Goal: Task Accomplishment & Management: Use online tool/utility

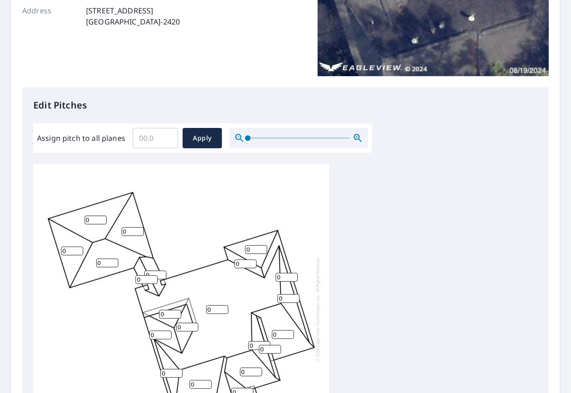
scroll to position [160, 0]
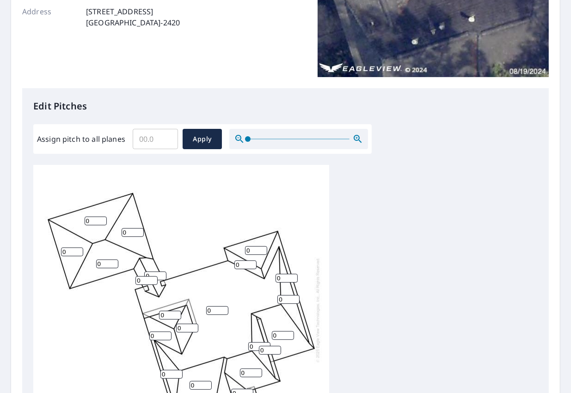
click at [158, 145] on input "Assign pitch to all planes" at bounding box center [155, 139] width 45 height 26
type input "8"
click at [202, 137] on span "Apply" at bounding box center [202, 140] width 24 height 12
type input "8"
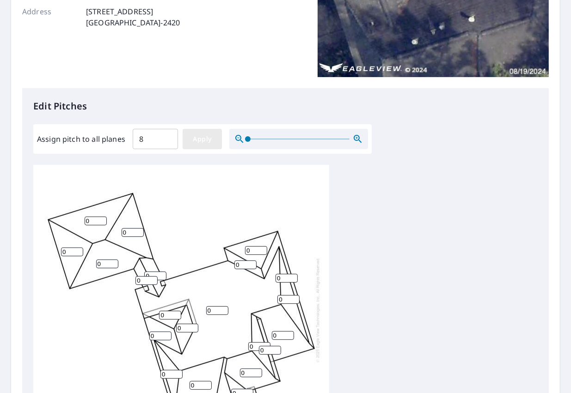
type input "8"
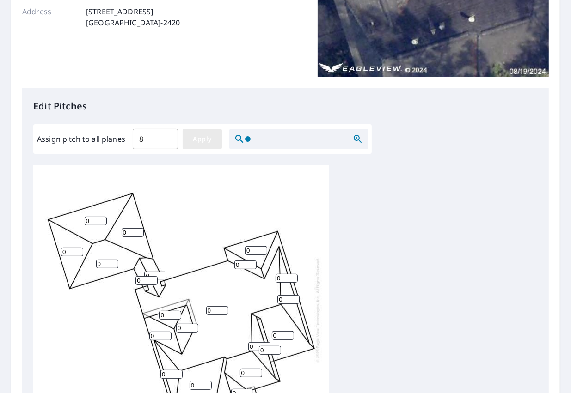
type input "8"
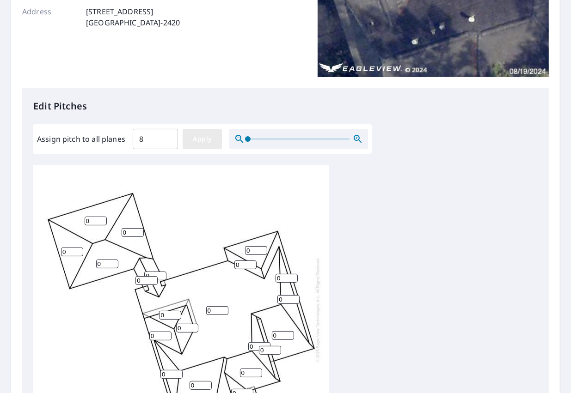
type input "8"
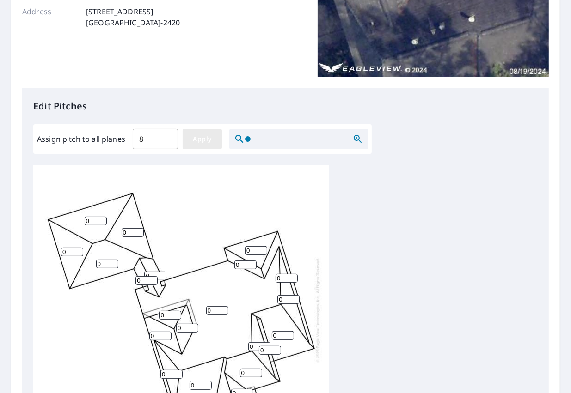
type input "8"
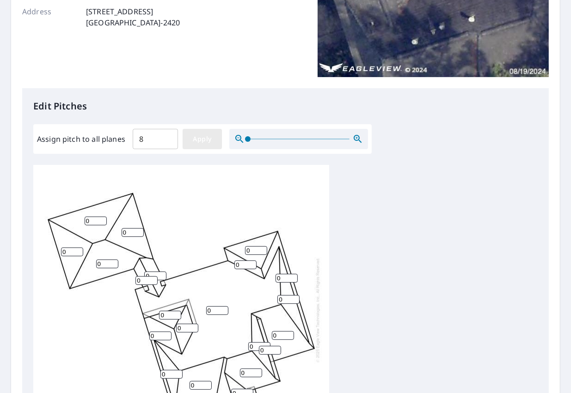
type input "8"
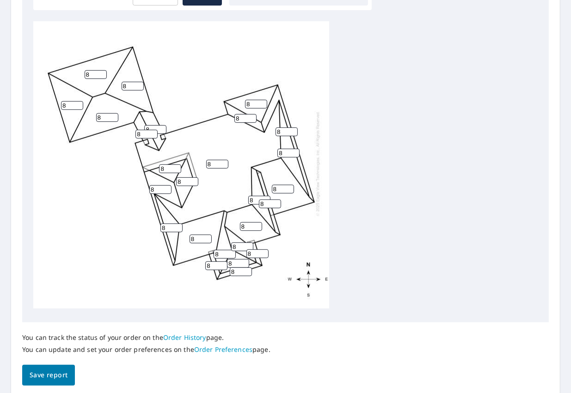
scroll to position [306, 0]
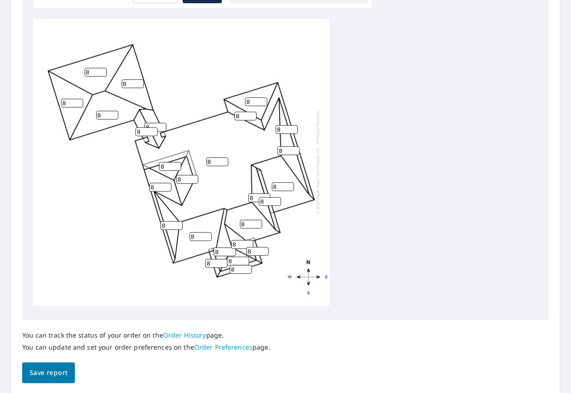
click at [240, 240] on input "8" at bounding box center [242, 244] width 22 height 9
type input "12"
click at [227, 248] on input "8" at bounding box center [225, 252] width 22 height 9
type input "12"
type input "9"
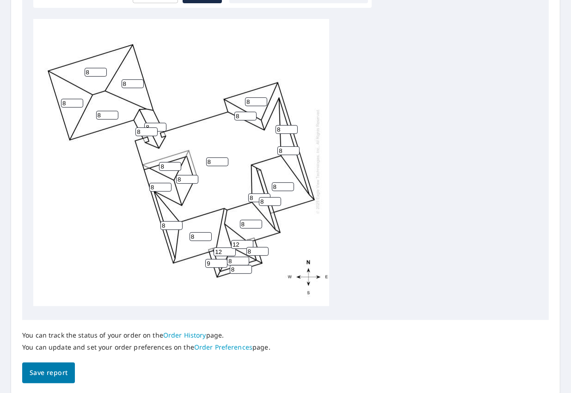
click at [223, 259] on input "9" at bounding box center [216, 263] width 22 height 9
type input "12"
click at [237, 257] on input "8" at bounding box center [238, 261] width 22 height 9
type input "12"
click at [235, 269] on div "8 8 8 8 8 8 8 8 8 8 8 8 8 8 8 8 12 8 12 12 8 8 8 8 12 8" at bounding box center [181, 161] width 296 height 290
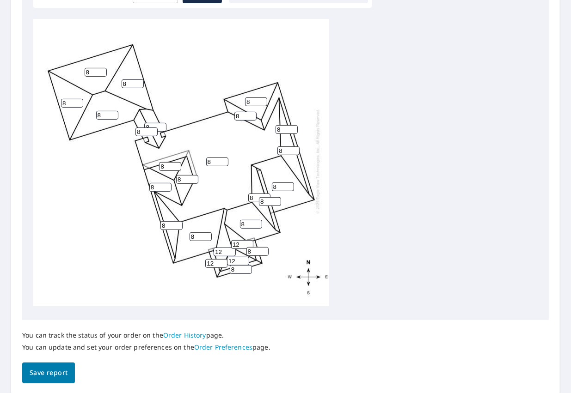
click at [237, 265] on input "8" at bounding box center [241, 269] width 22 height 9
type input "12"
type input "9"
click at [263, 247] on input "9" at bounding box center [257, 251] width 22 height 9
click at [254, 247] on input "9" at bounding box center [257, 251] width 22 height 9
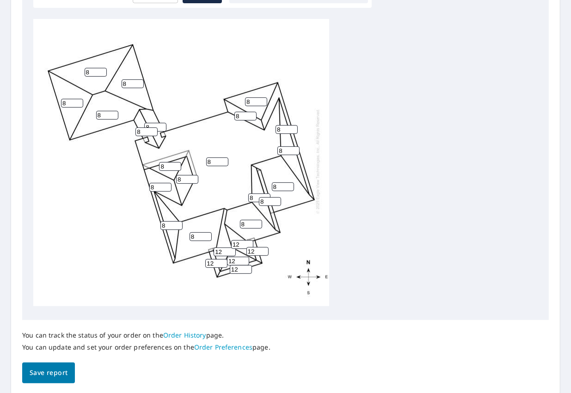
type input "12"
click at [62, 372] on span "Save report" at bounding box center [49, 373] width 38 height 12
click at [168, 221] on input "8" at bounding box center [171, 225] width 22 height 9
type input "12"
click at [292, 147] on input "8" at bounding box center [288, 151] width 22 height 9
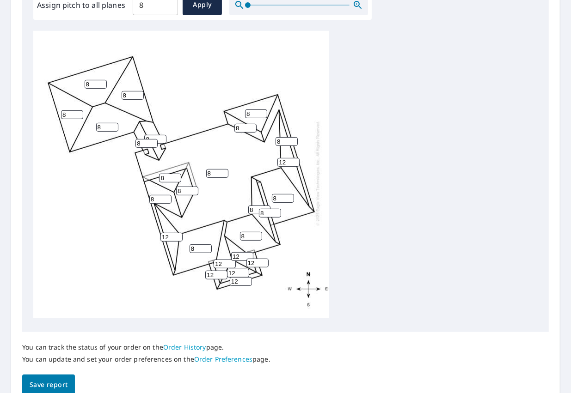
scroll to position [378, 0]
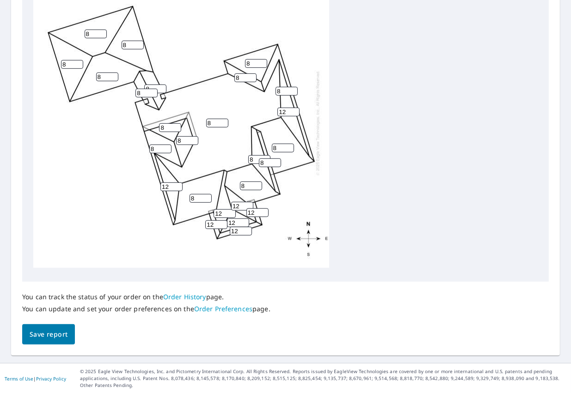
type input "12"
click at [288, 87] on input "8" at bounding box center [286, 91] width 22 height 9
type input "12"
click at [59, 331] on span "Save report" at bounding box center [49, 335] width 38 height 12
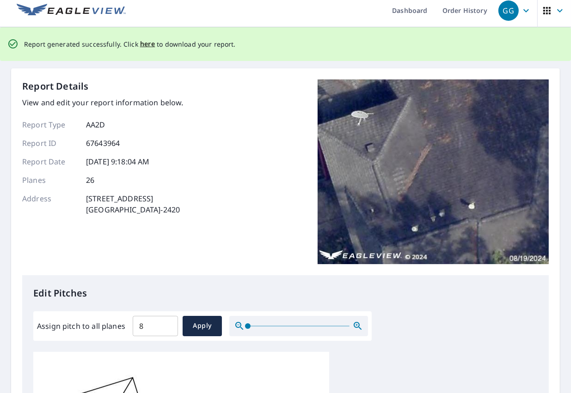
scroll to position [0, 0]
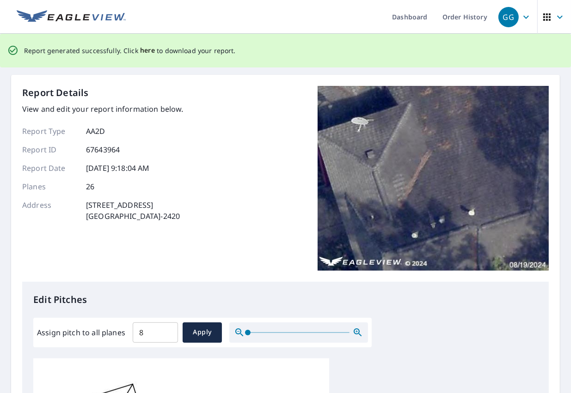
click at [140, 51] on span "here" at bounding box center [147, 51] width 15 height 12
click at [140, 50] on span "here" at bounding box center [147, 51] width 15 height 12
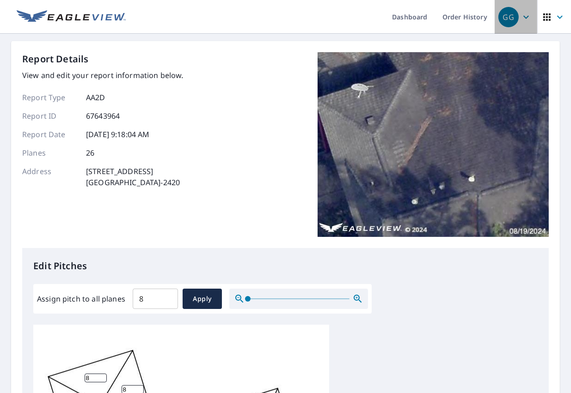
click at [522, 17] on icon "button" at bounding box center [525, 17] width 11 height 11
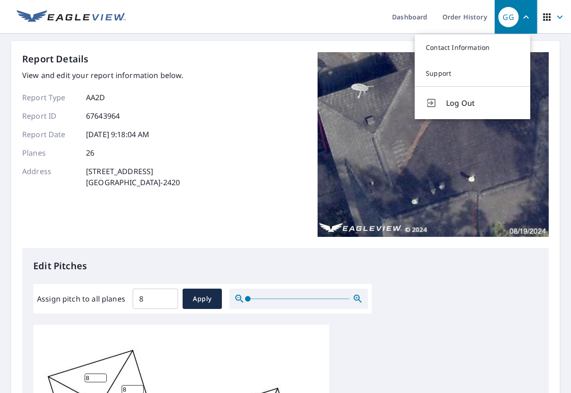
click at [330, 53] on img at bounding box center [432, 144] width 231 height 185
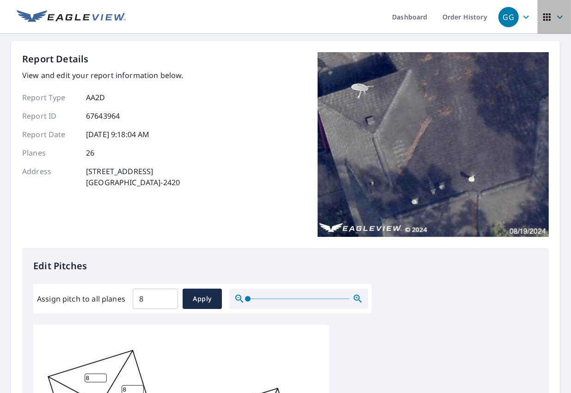
click at [554, 14] on icon "button" at bounding box center [559, 17] width 11 height 11
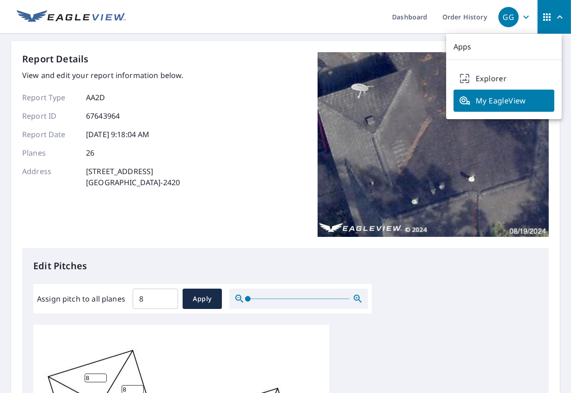
click at [231, 82] on div "Report Details View and edit your report information below. Report Type AA2D Re…" at bounding box center [285, 150] width 526 height 196
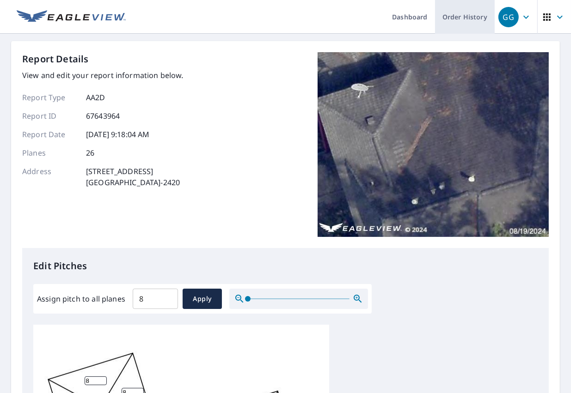
click at [465, 21] on link "Order History" at bounding box center [465, 17] width 60 height 34
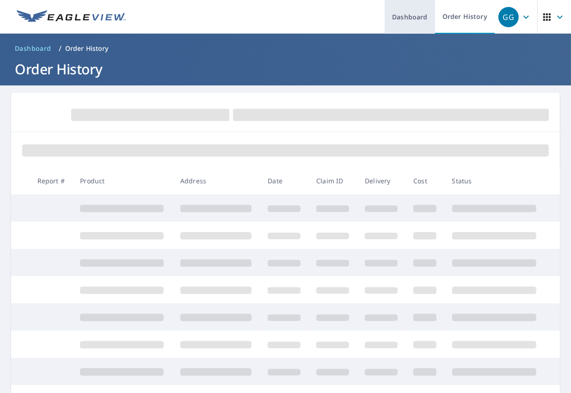
click at [397, 12] on link "Dashboard" at bounding box center [410, 17] width 50 height 34
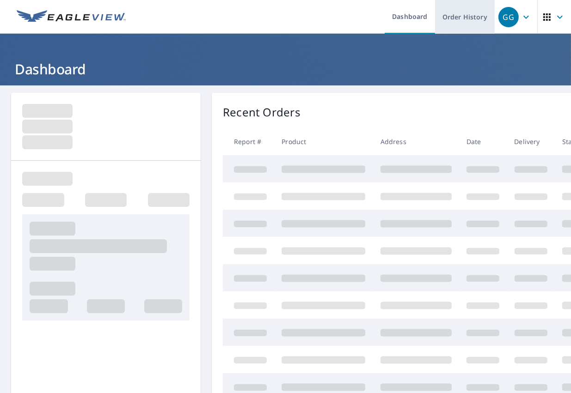
click at [453, 15] on link "Order History" at bounding box center [465, 17] width 60 height 34
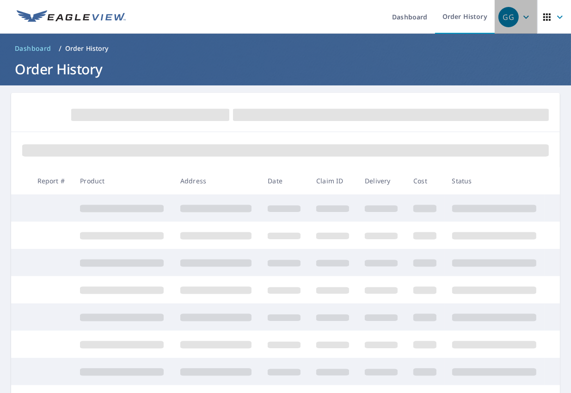
click at [530, 18] on header "Dashboard Order History GG" at bounding box center [285, 17] width 571 height 34
click at [520, 19] on icon "button" at bounding box center [525, 17] width 11 height 11
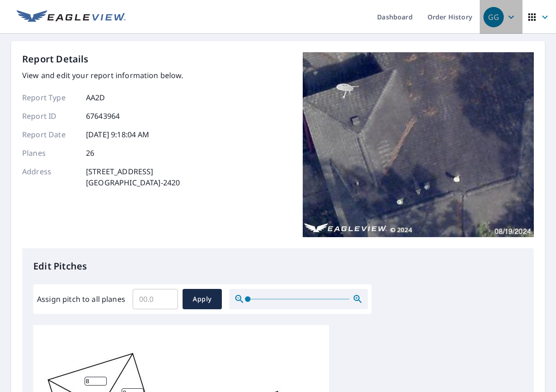
click at [410, 18] on icon "button" at bounding box center [511, 16] width 6 height 3
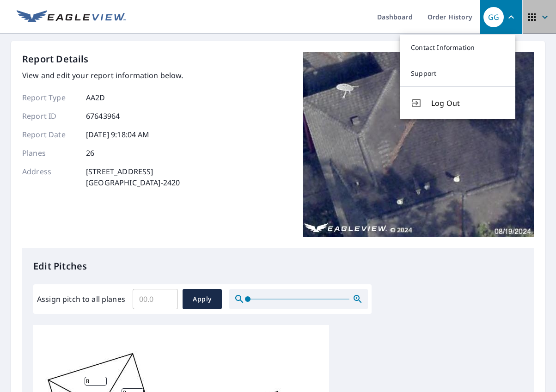
click at [410, 17] on icon "button" at bounding box center [545, 16] width 6 height 3
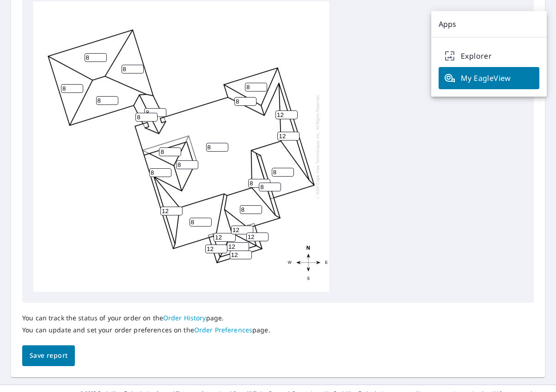
scroll to position [347, 0]
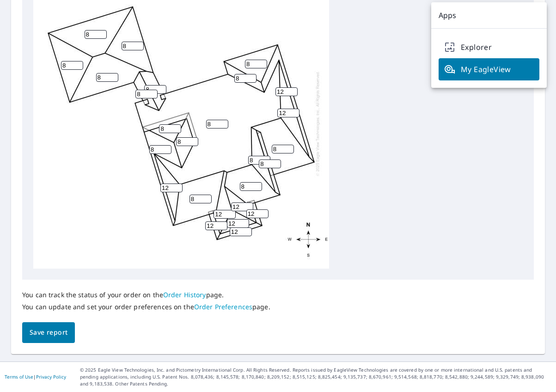
click at [40, 333] on span "Save report" at bounding box center [49, 333] width 38 height 12
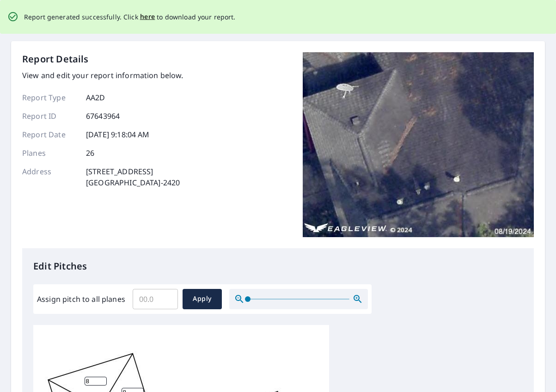
scroll to position [0, 0]
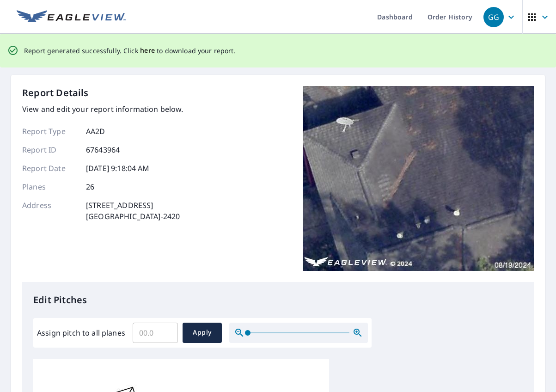
click at [144, 49] on span "here" at bounding box center [147, 51] width 15 height 12
